Goal: Task Accomplishment & Management: Manage account settings

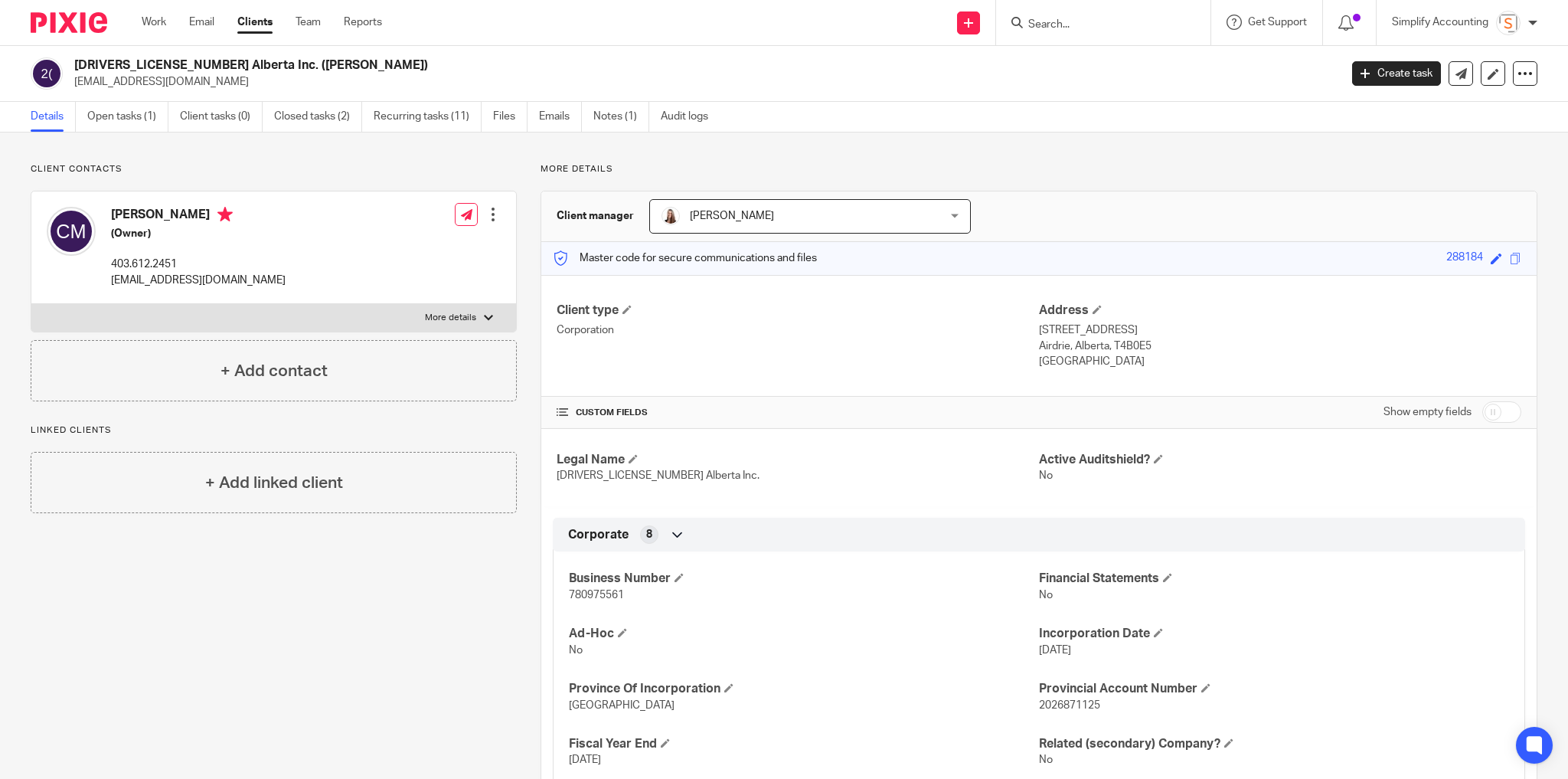
click at [1068, 25] on form at bounding box center [1108, 22] width 163 height 19
click at [1062, 20] on input "Search" at bounding box center [1096, 26] width 138 height 14
click at [1032, 30] on input "Search" at bounding box center [1096, 26] width 138 height 14
type input "draypr"
click button "submit" at bounding box center [0, 0] width 0 height 0
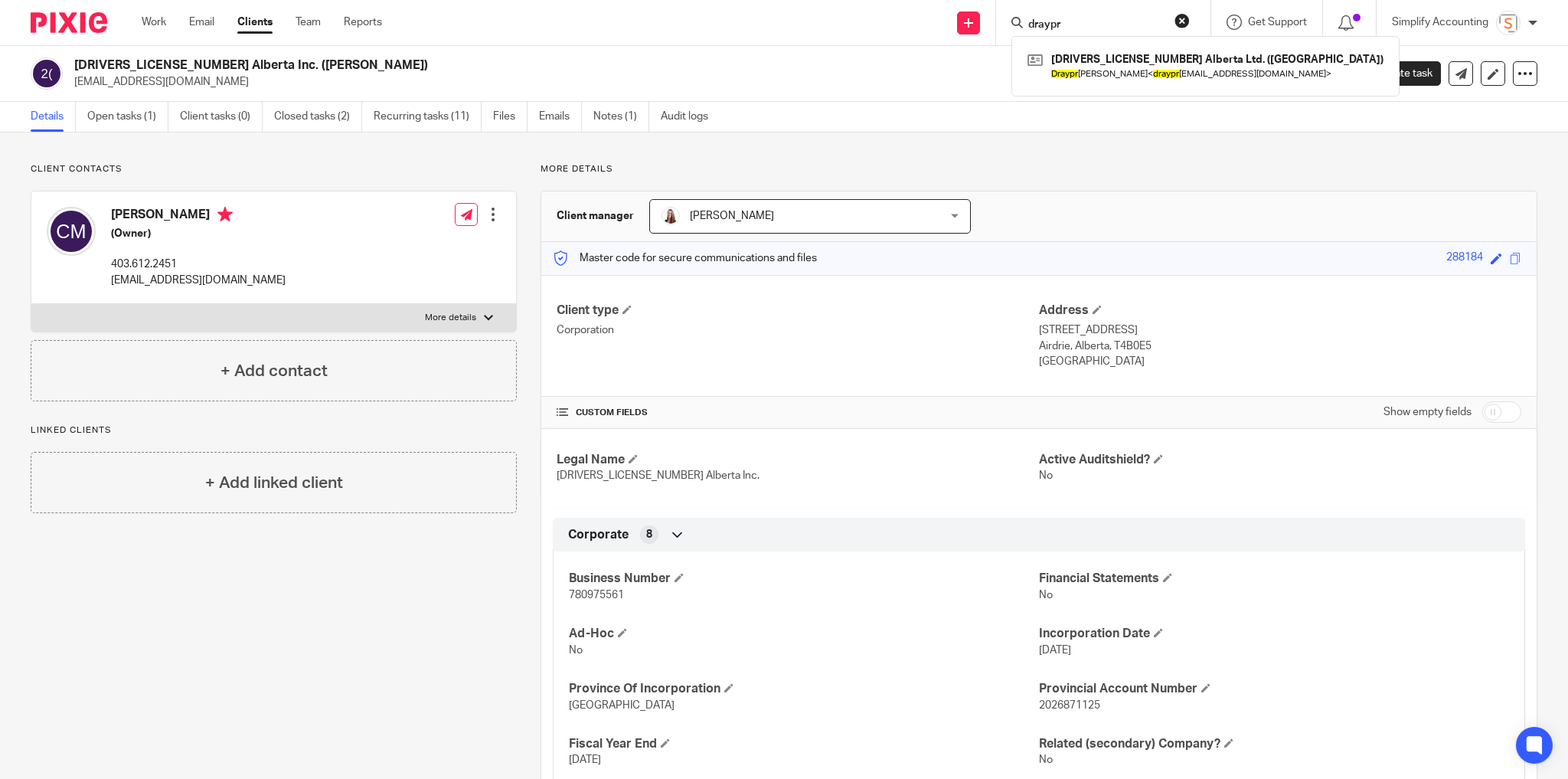
drag, startPoint x: 1111, startPoint y: 64, endPoint x: 995, endPoint y: 65, distance: 116.0
click at [1111, 64] on link at bounding box center [1206, 66] width 364 height 36
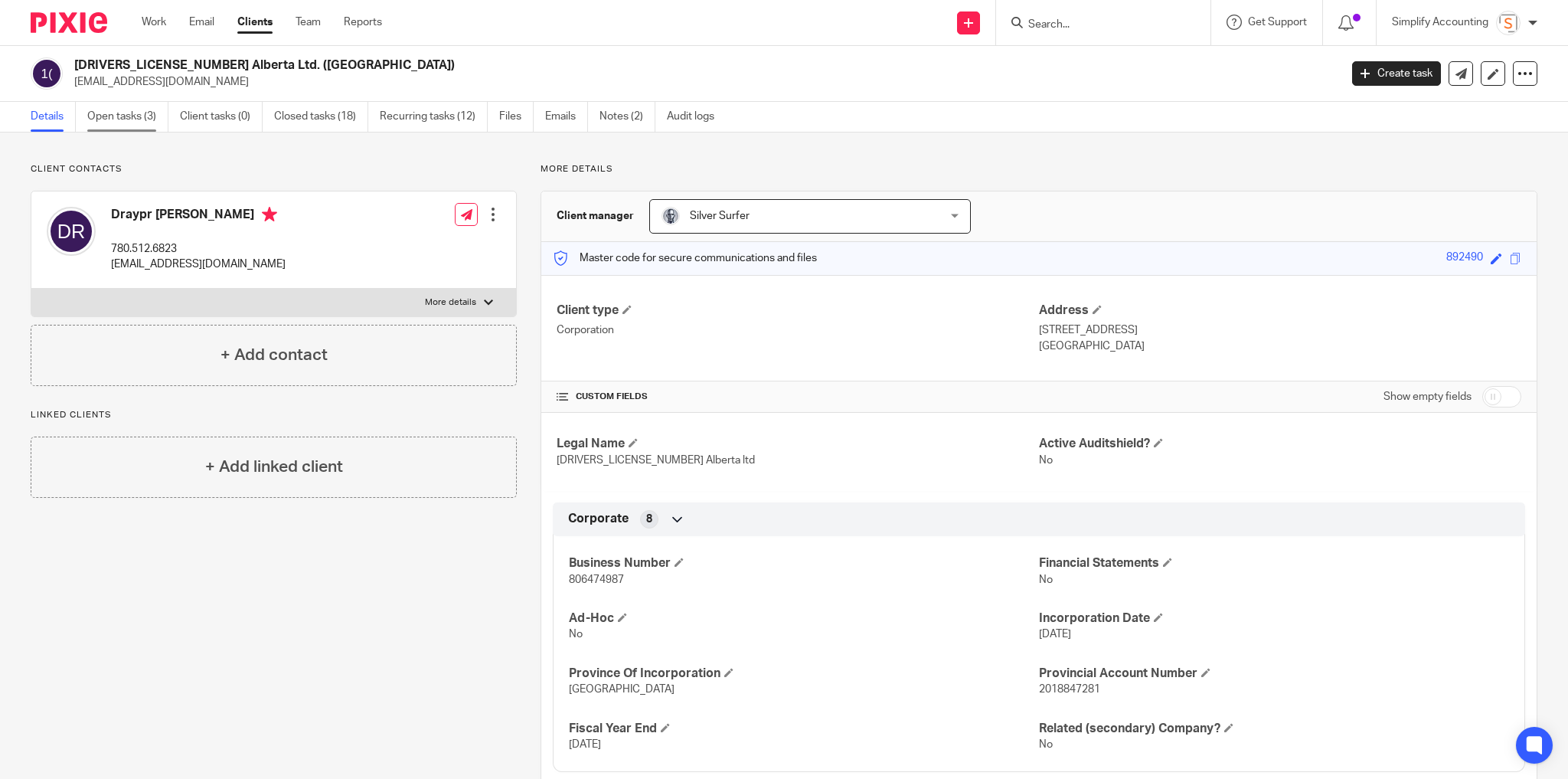
click at [133, 126] on link "Open tasks (3)" at bounding box center [128, 117] width 81 height 30
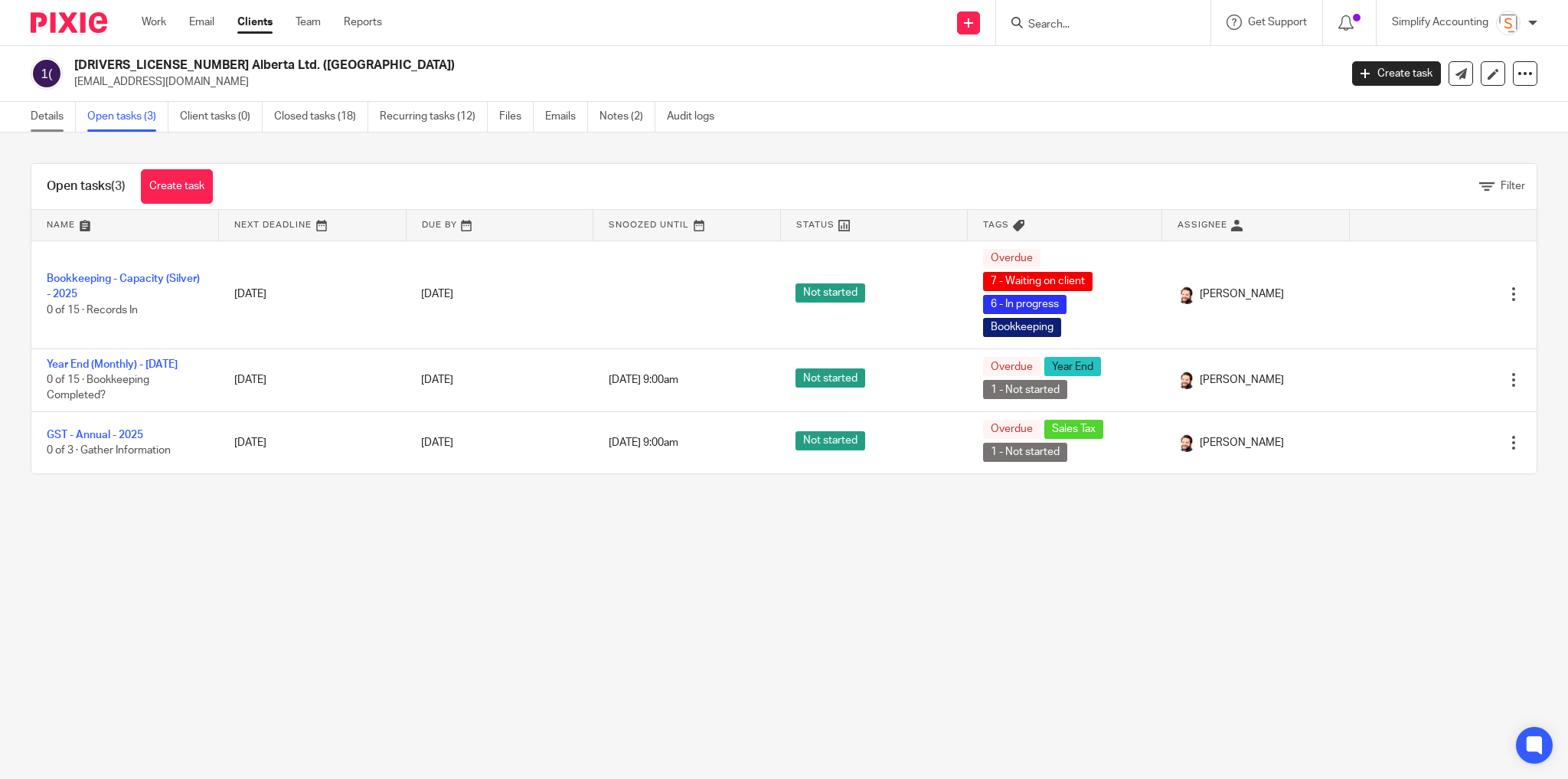
click at [35, 115] on link "Details" at bounding box center [53, 117] width 45 height 30
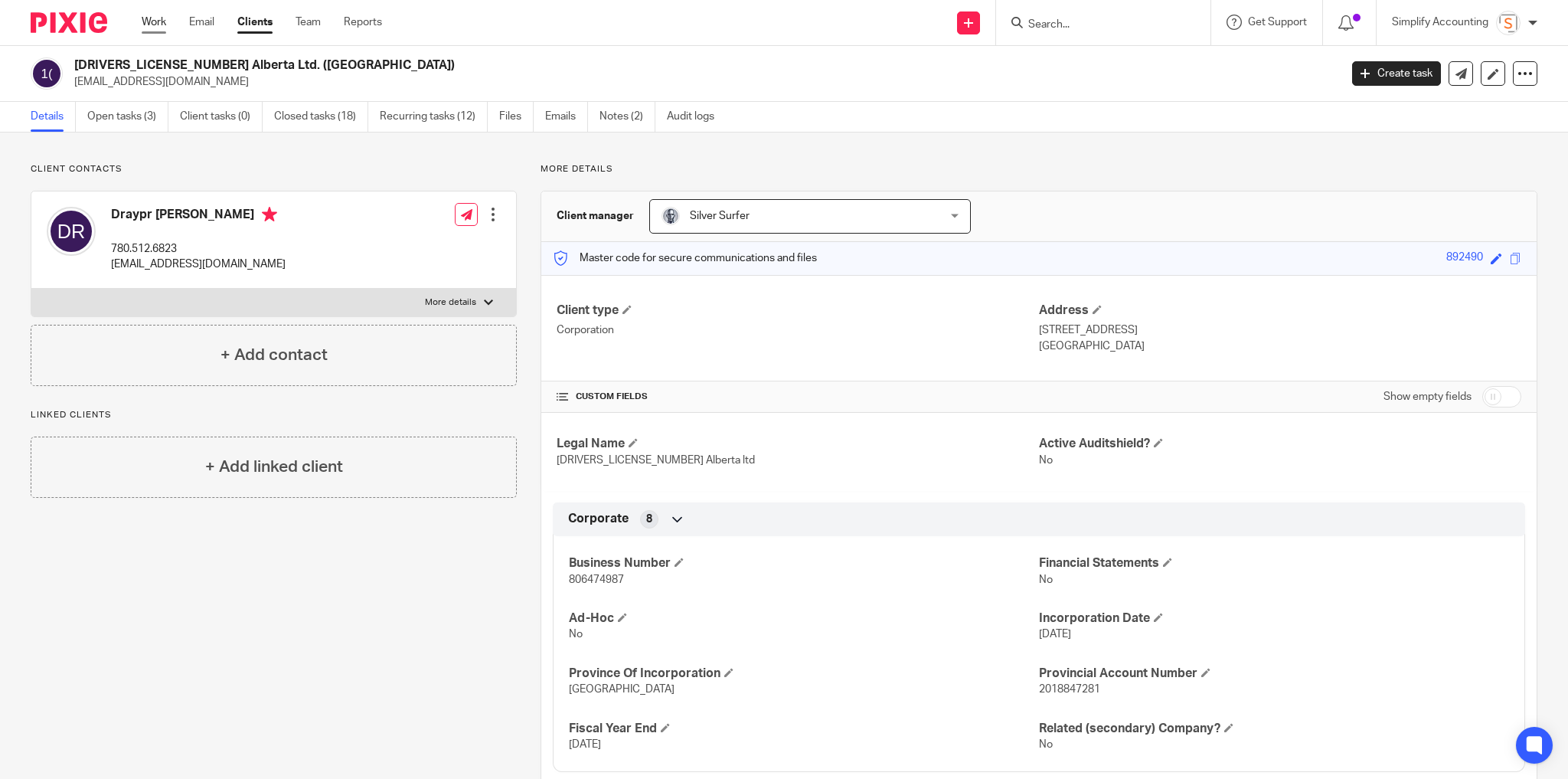
click at [150, 22] on link "Work" at bounding box center [154, 22] width 25 height 15
